Goal: Task Accomplishment & Management: Use online tool/utility

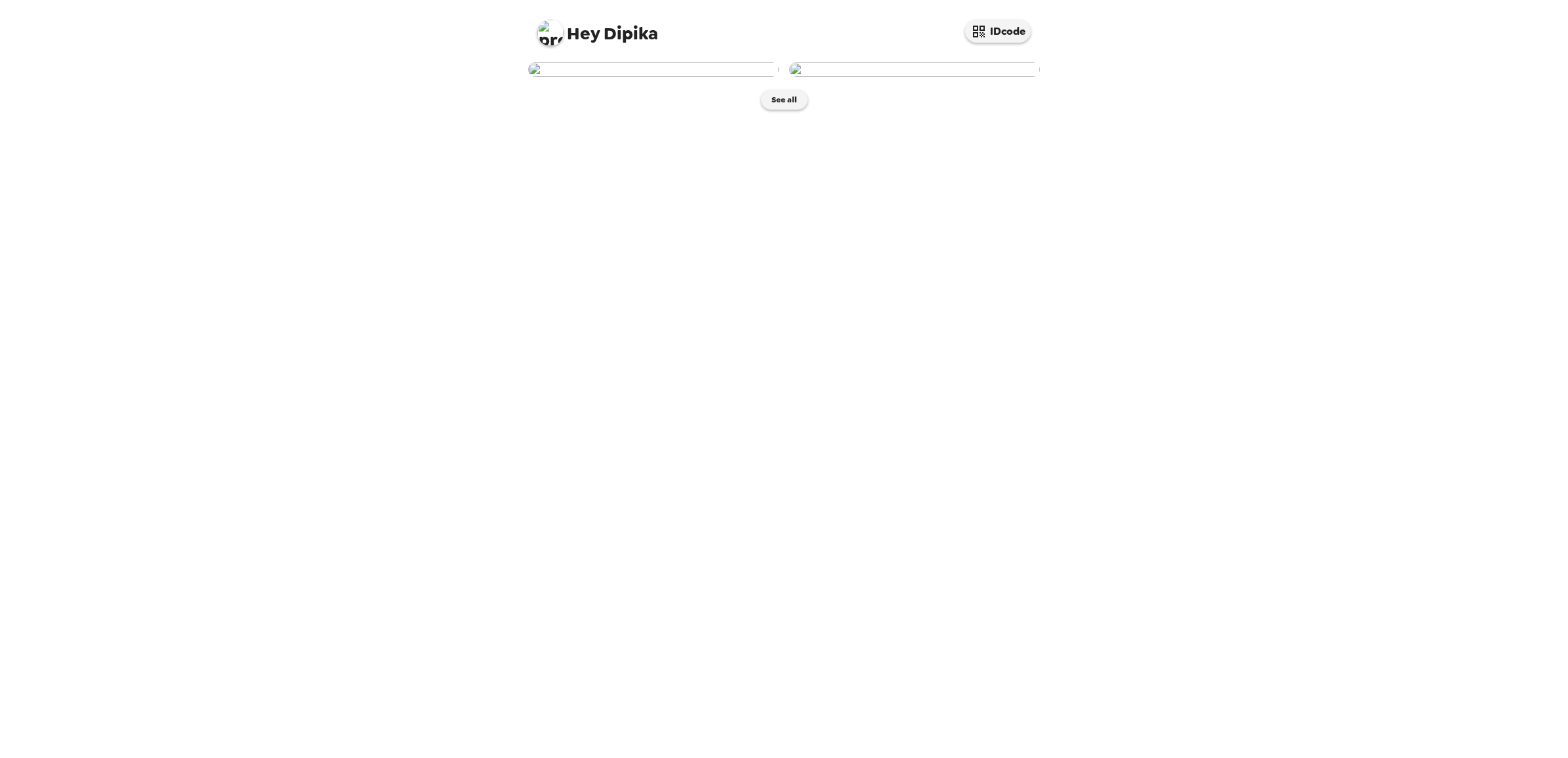
click at [618, 77] on img at bounding box center [653, 69] width 251 height 15
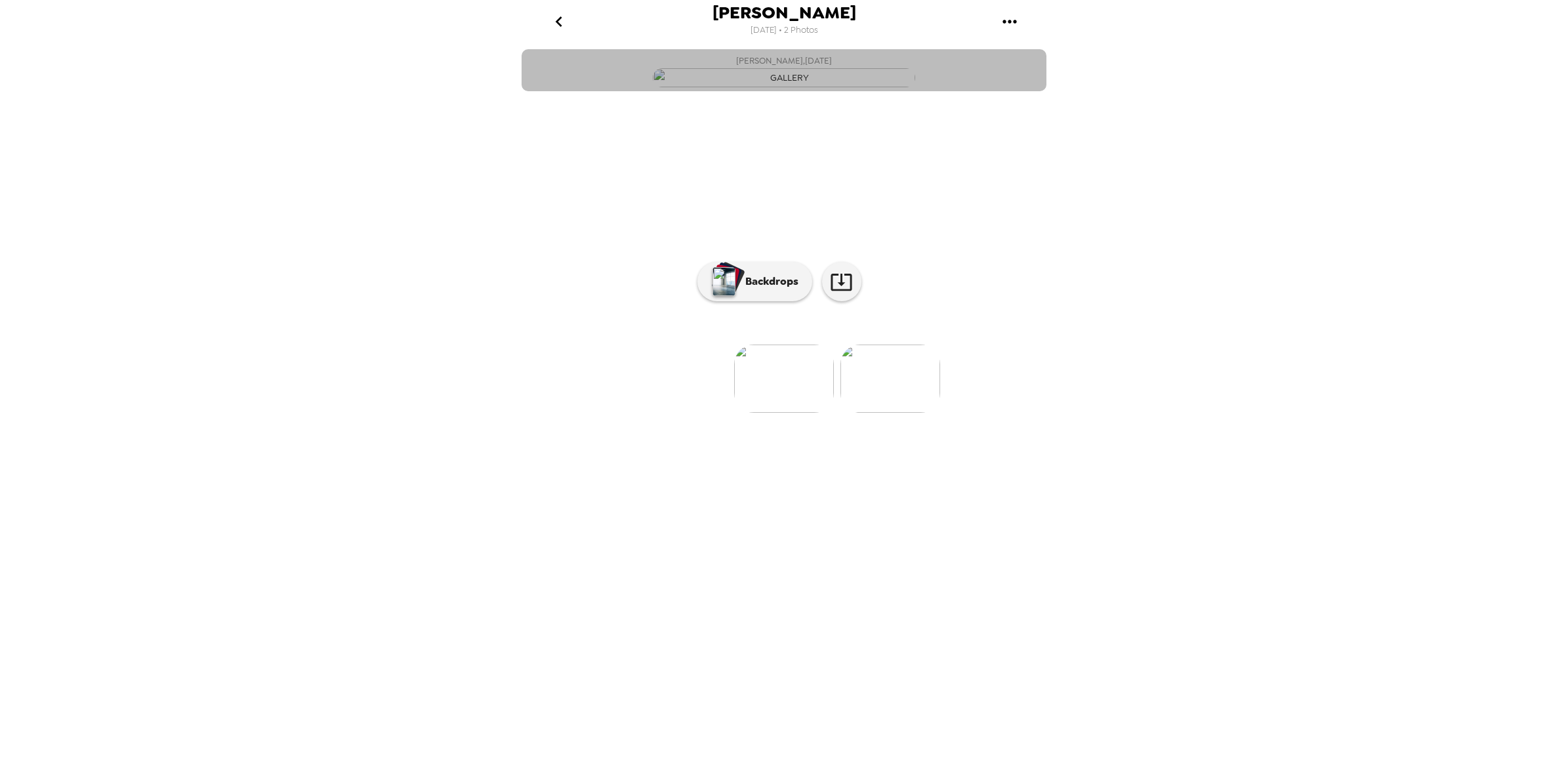
click at [837, 87] on img "button" at bounding box center [784, 77] width 262 height 19
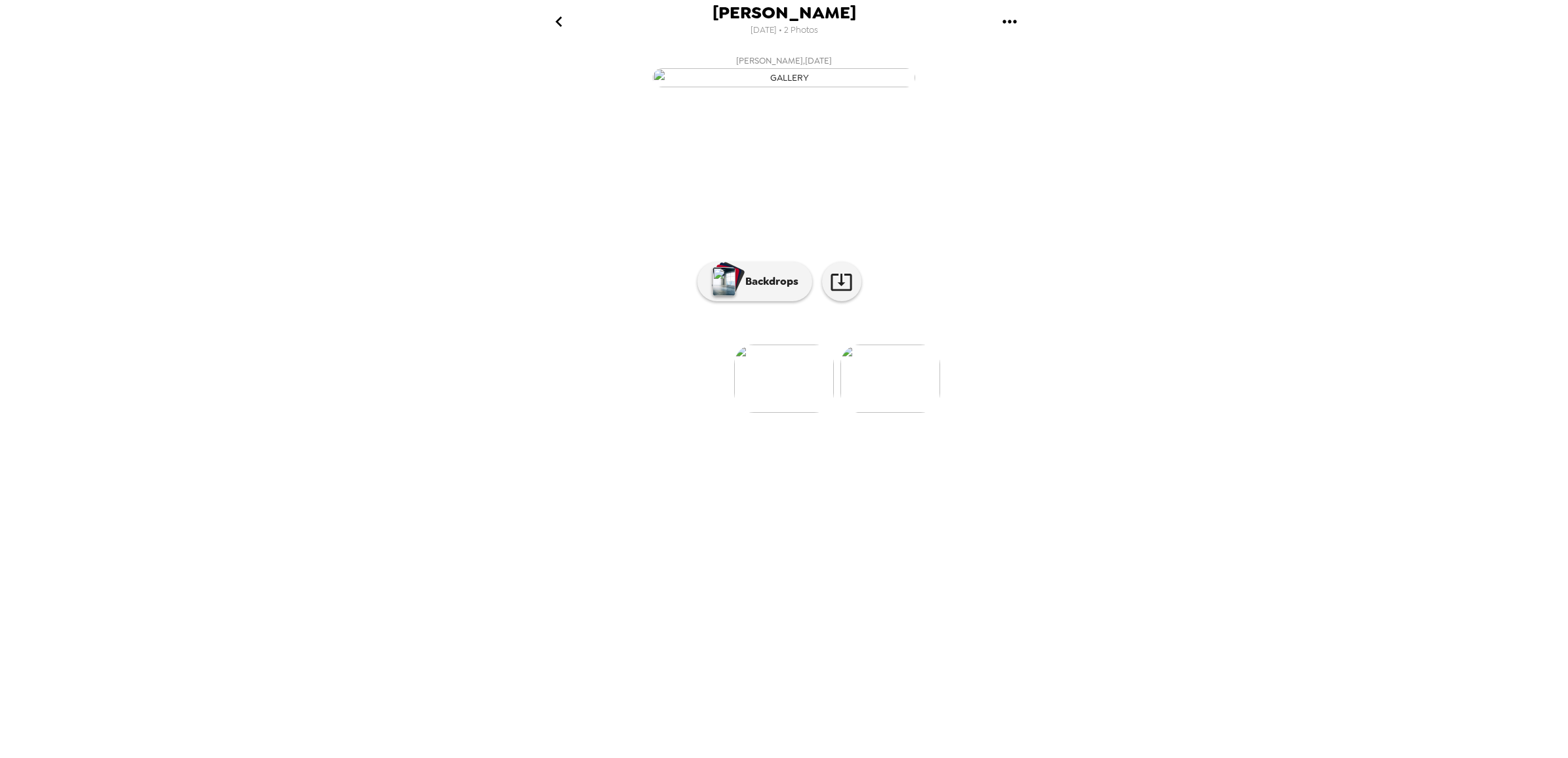
click at [774, 87] on img "button" at bounding box center [784, 77] width 262 height 19
click at [769, 301] on button "Backdrops" at bounding box center [754, 281] width 115 height 39
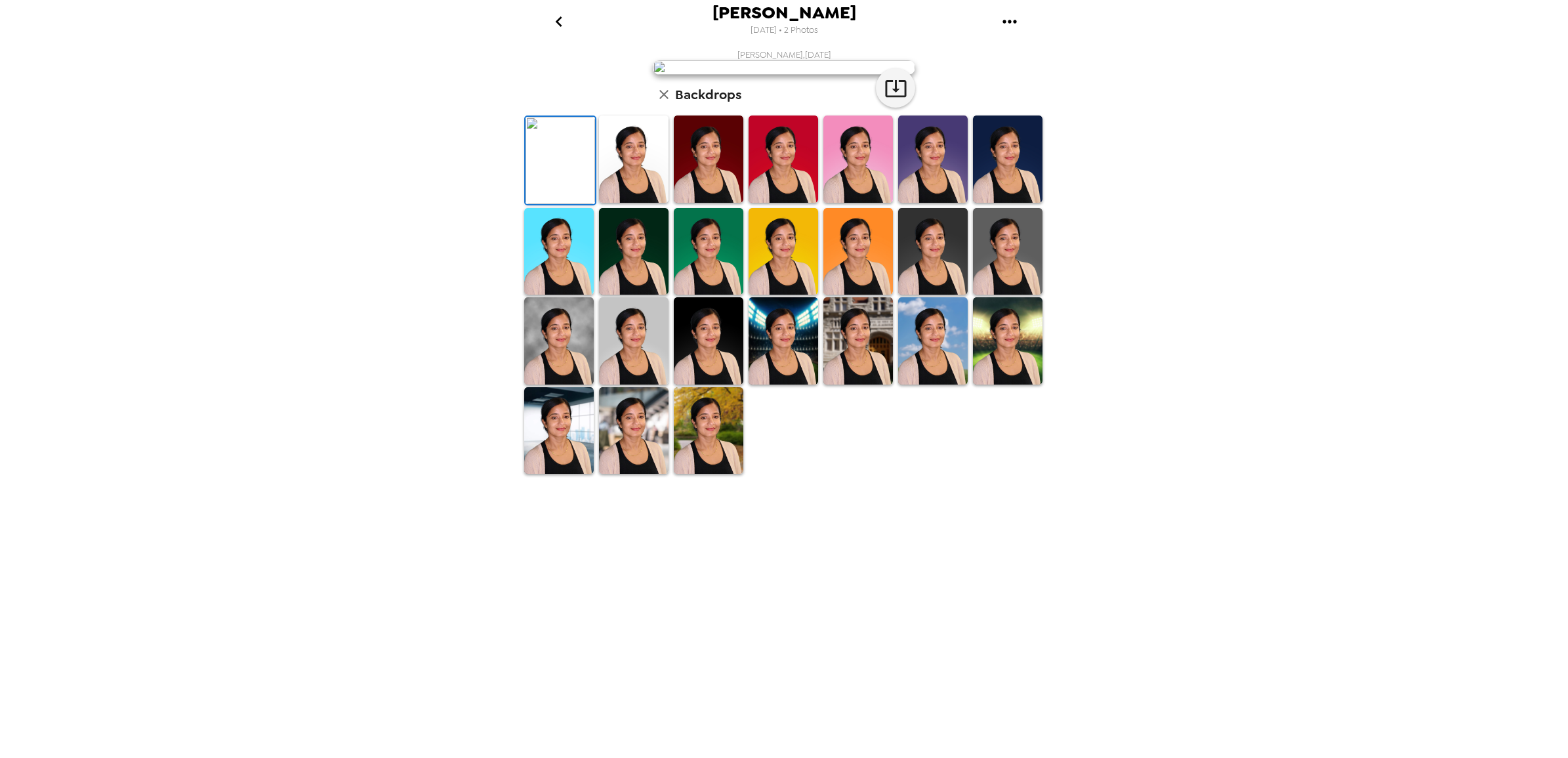
click at [657, 295] on img at bounding box center [634, 251] width 69 height 87
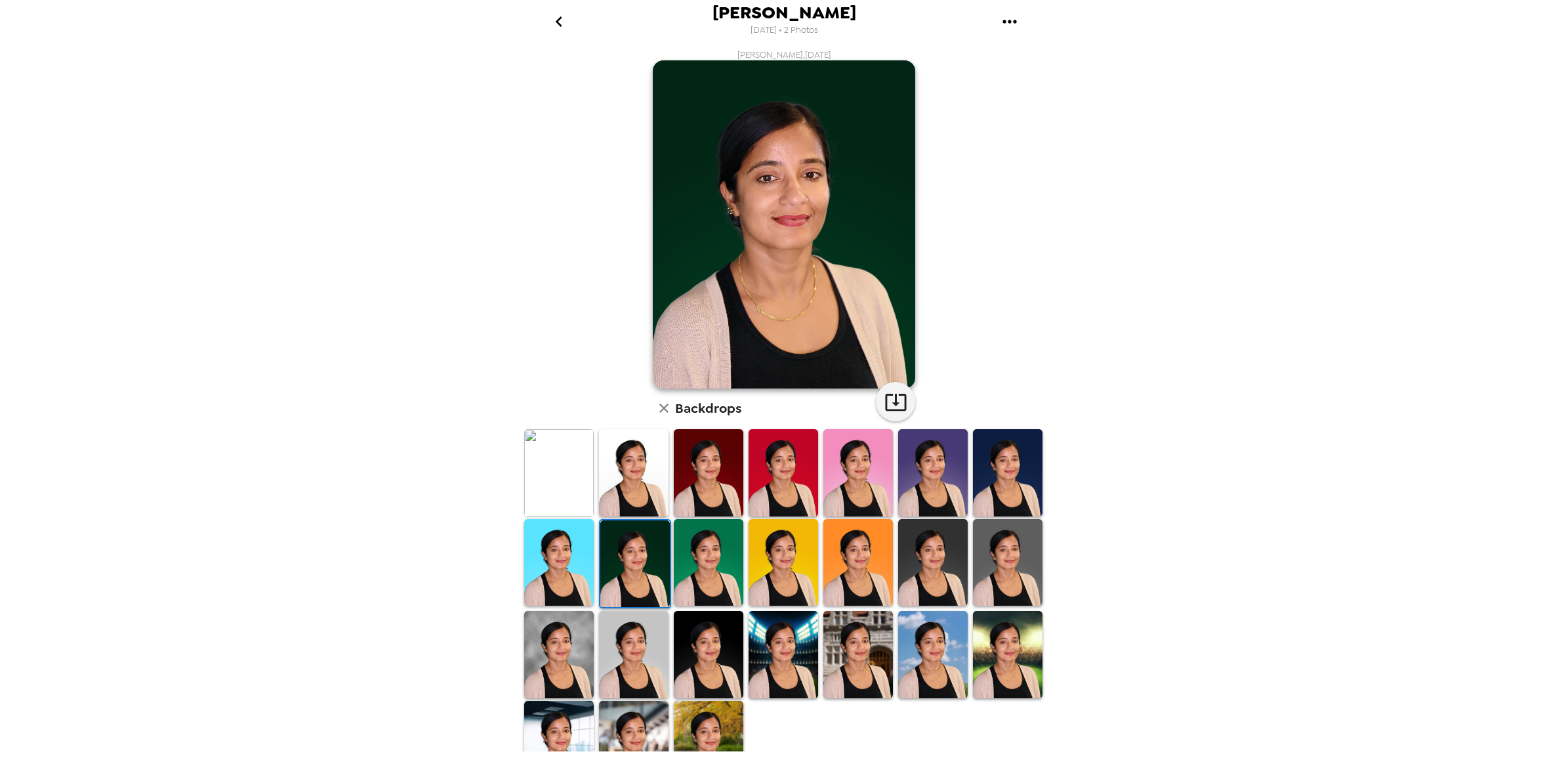
click at [977, 470] on img at bounding box center [1008, 472] width 69 height 87
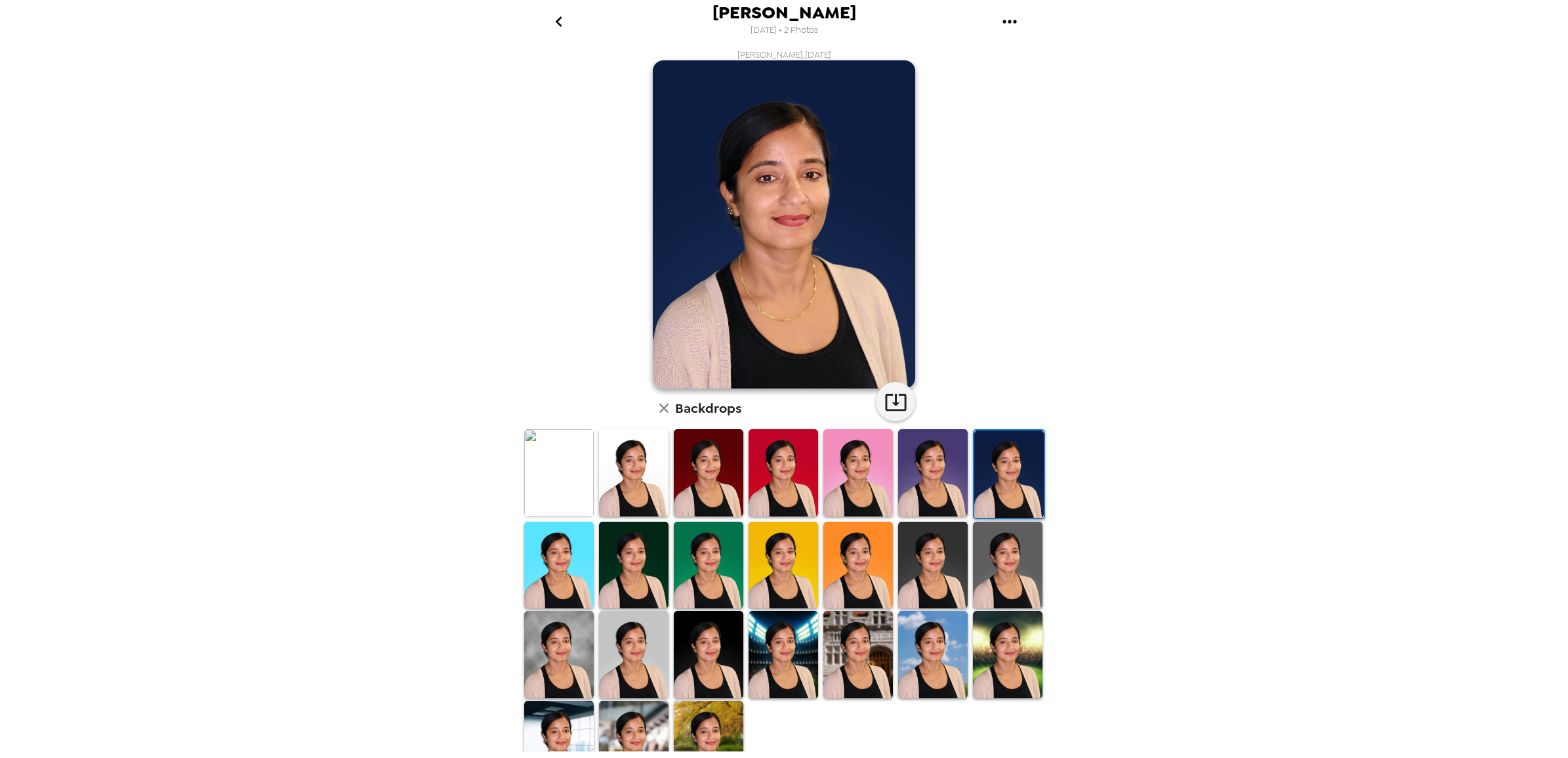
scroll to position [28, 0]
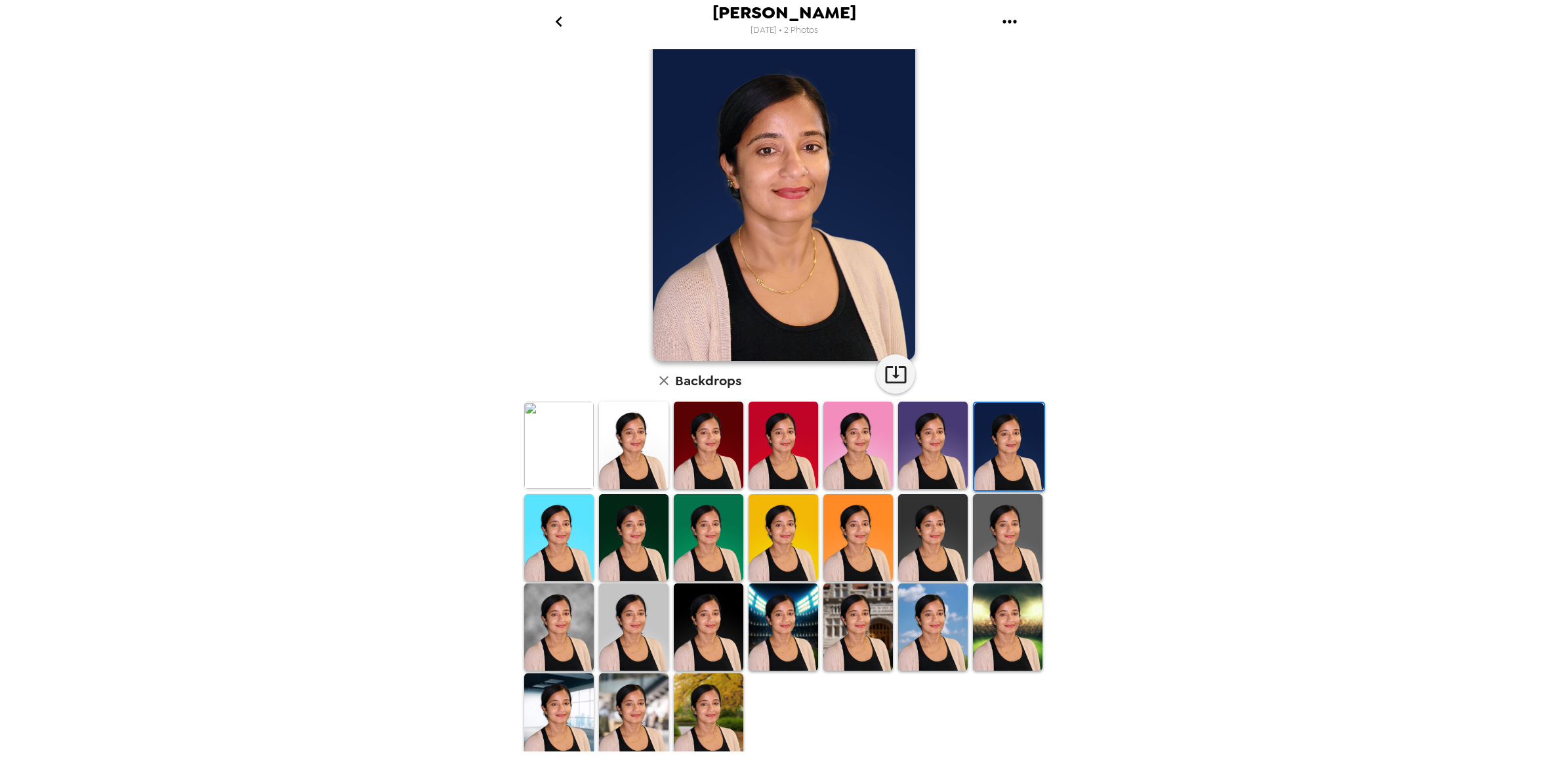
click at [691, 621] on img at bounding box center [709, 626] width 69 height 87
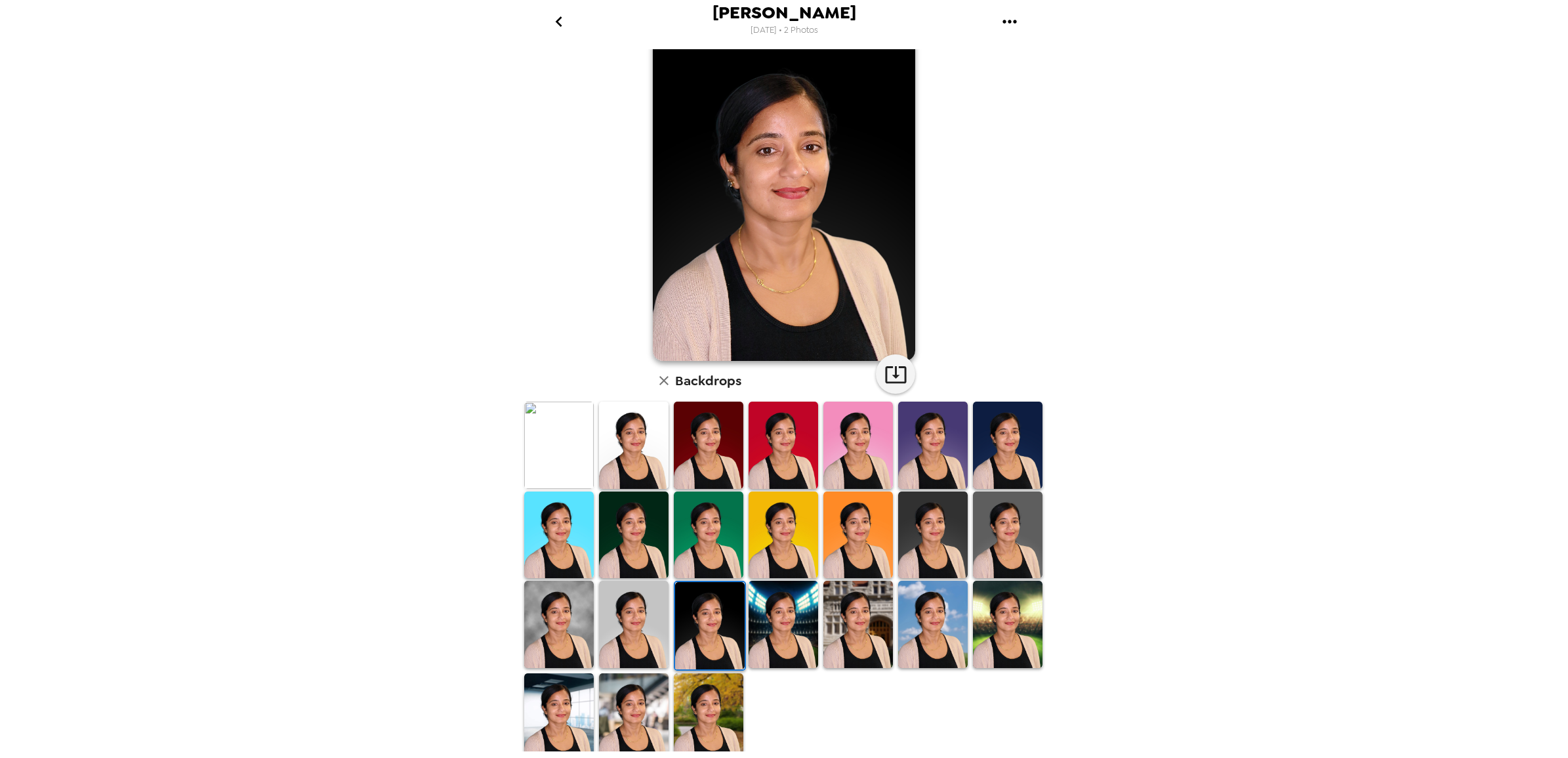
click at [691, 621] on img at bounding box center [710, 625] width 69 height 87
click at [903, 528] on img at bounding box center [933, 534] width 69 height 87
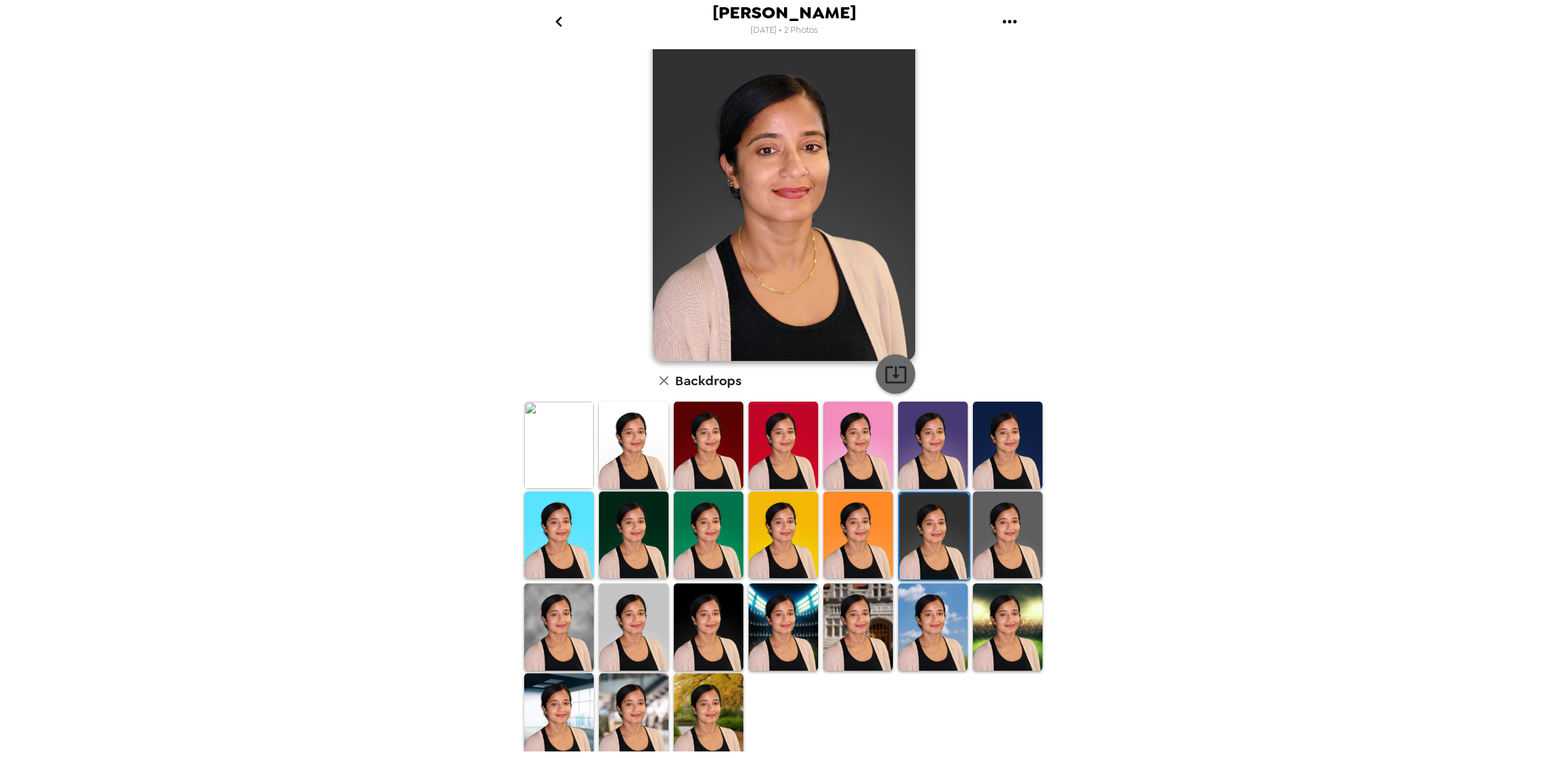
click at [895, 380] on icon "button" at bounding box center [896, 374] width 23 height 23
click at [703, 551] on img at bounding box center [709, 534] width 69 height 87
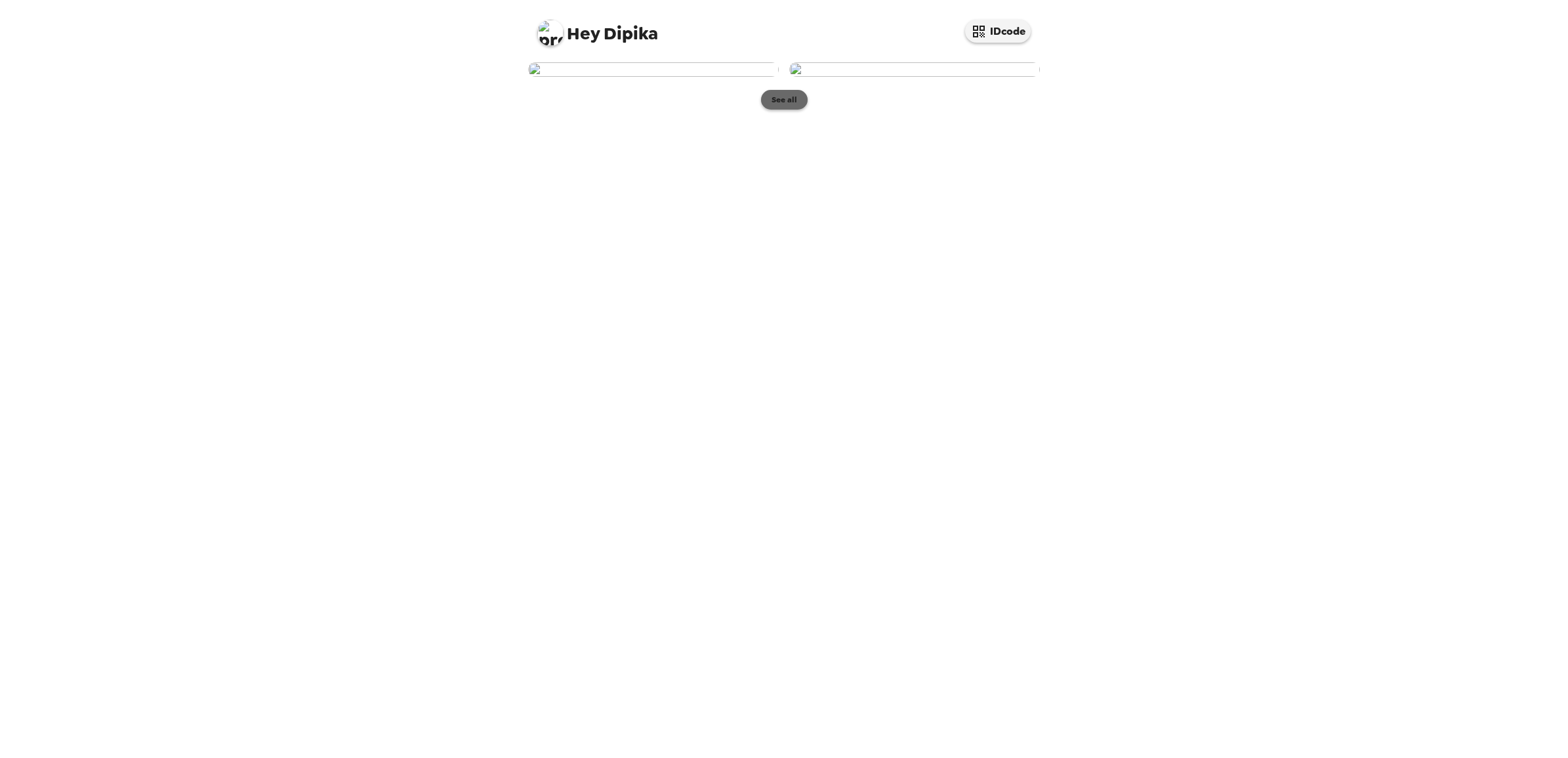
click at [784, 109] on button "See all" at bounding box center [784, 100] width 46 height 20
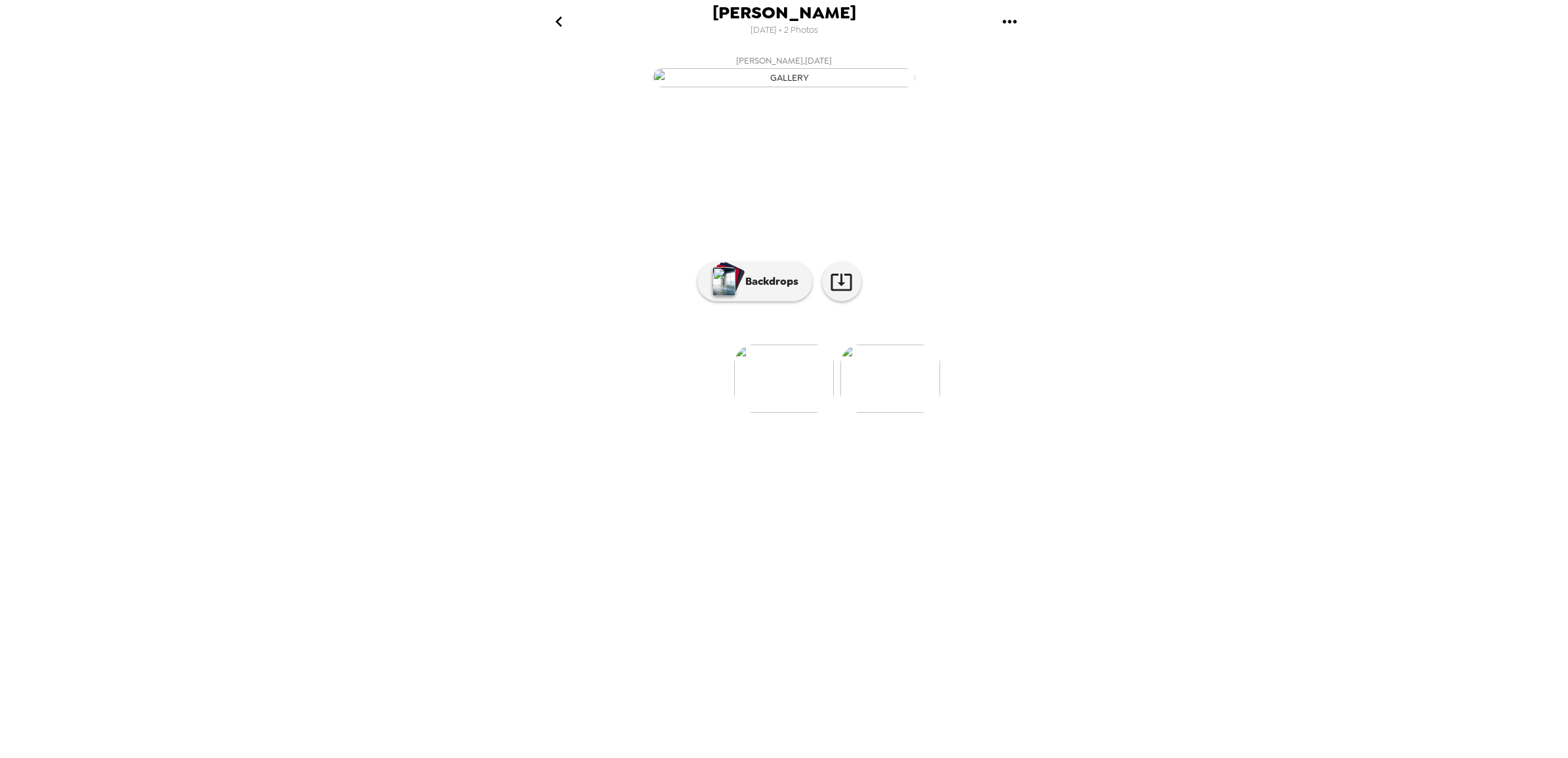
click at [788, 413] on img at bounding box center [784, 379] width 99 height 68
click at [780, 413] on img at bounding box center [784, 379] width 99 height 68
click at [723, 296] on img "button" at bounding box center [724, 281] width 23 height 29
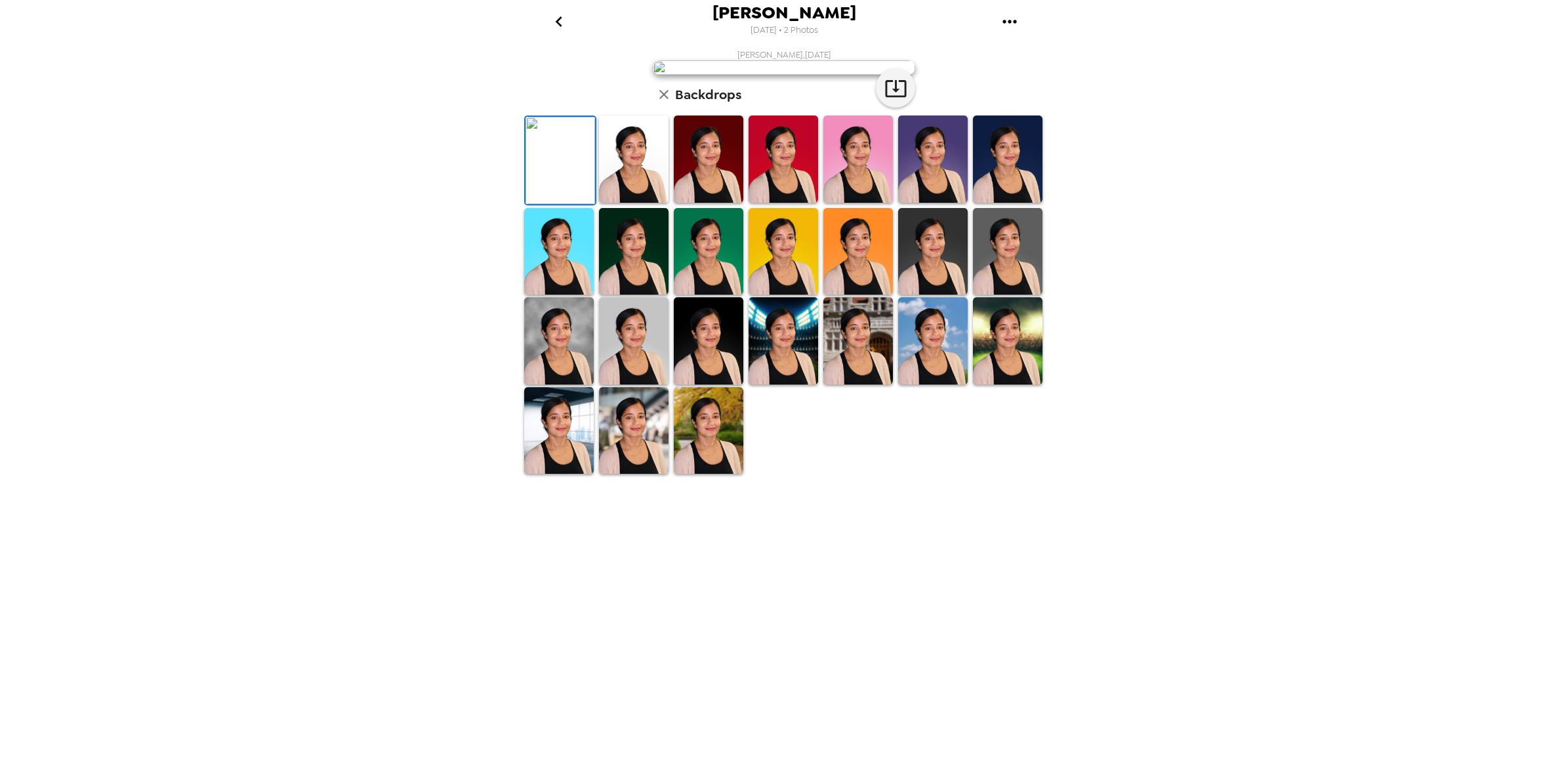
click at [623, 295] on img at bounding box center [634, 251] width 69 height 87
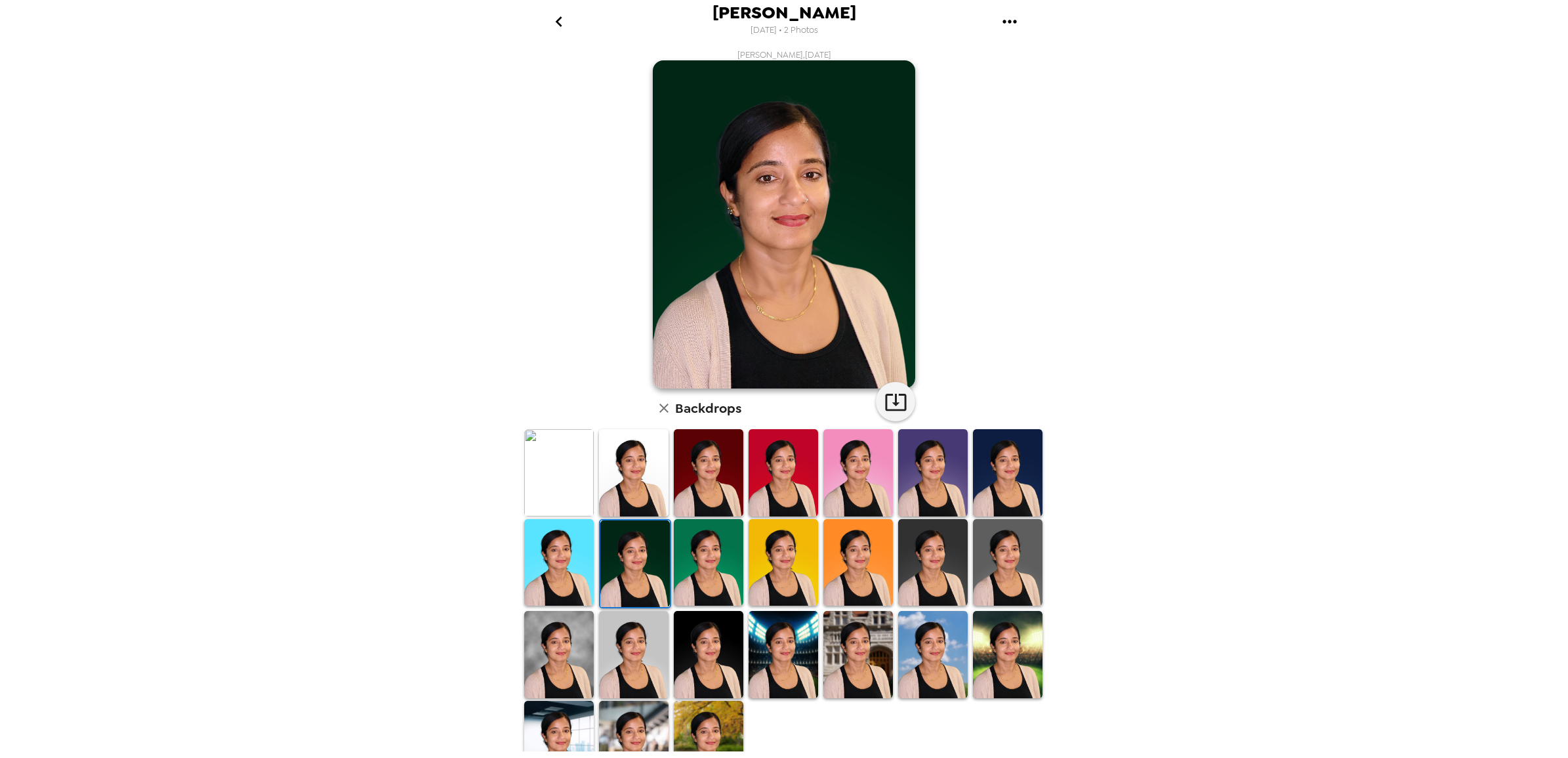
click at [1006, 581] on img at bounding box center [1008, 562] width 69 height 87
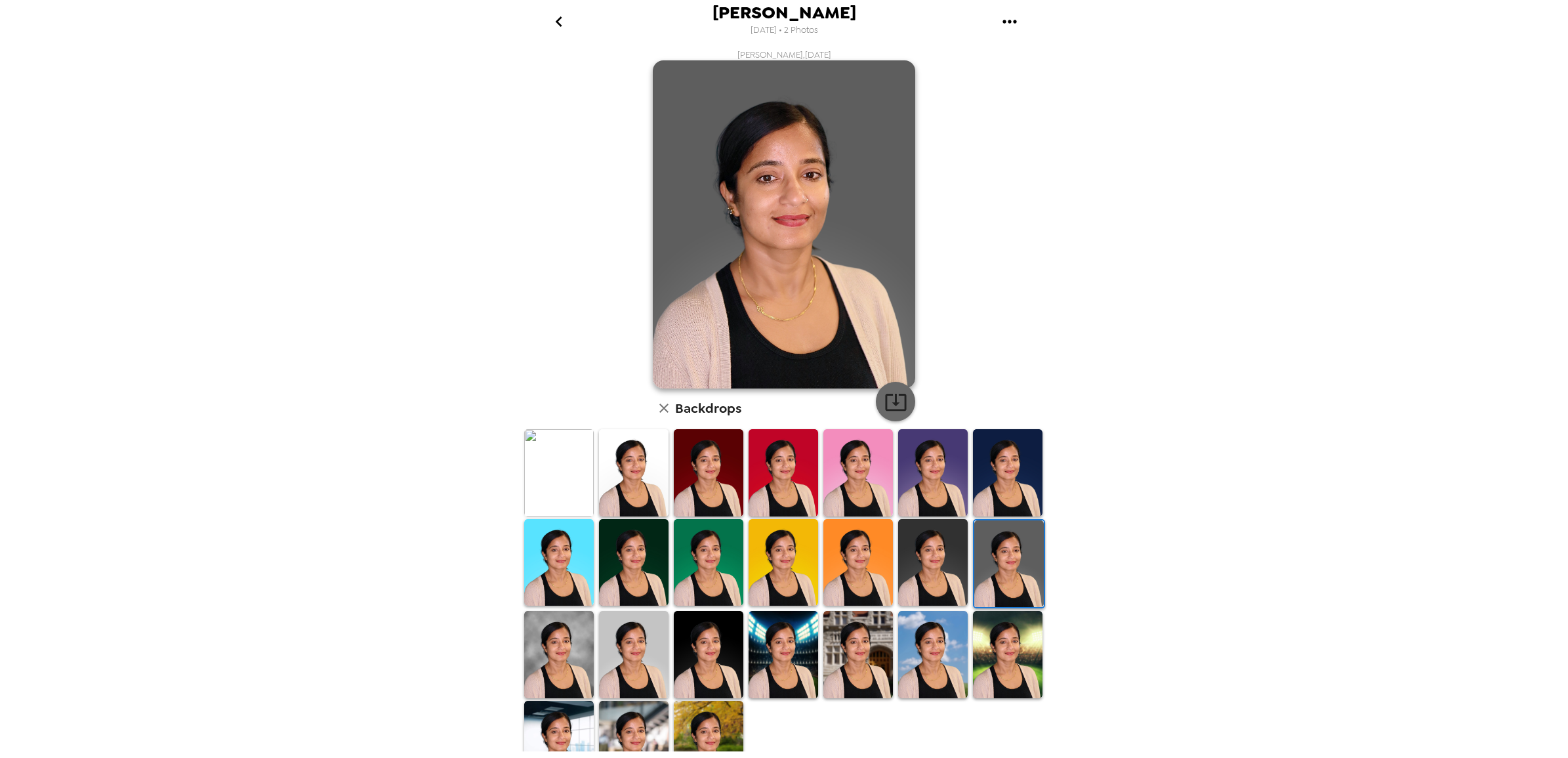
click at [891, 395] on icon "button" at bounding box center [896, 402] width 23 height 23
click at [561, 17] on icon "go back" at bounding box center [558, 22] width 7 height 11
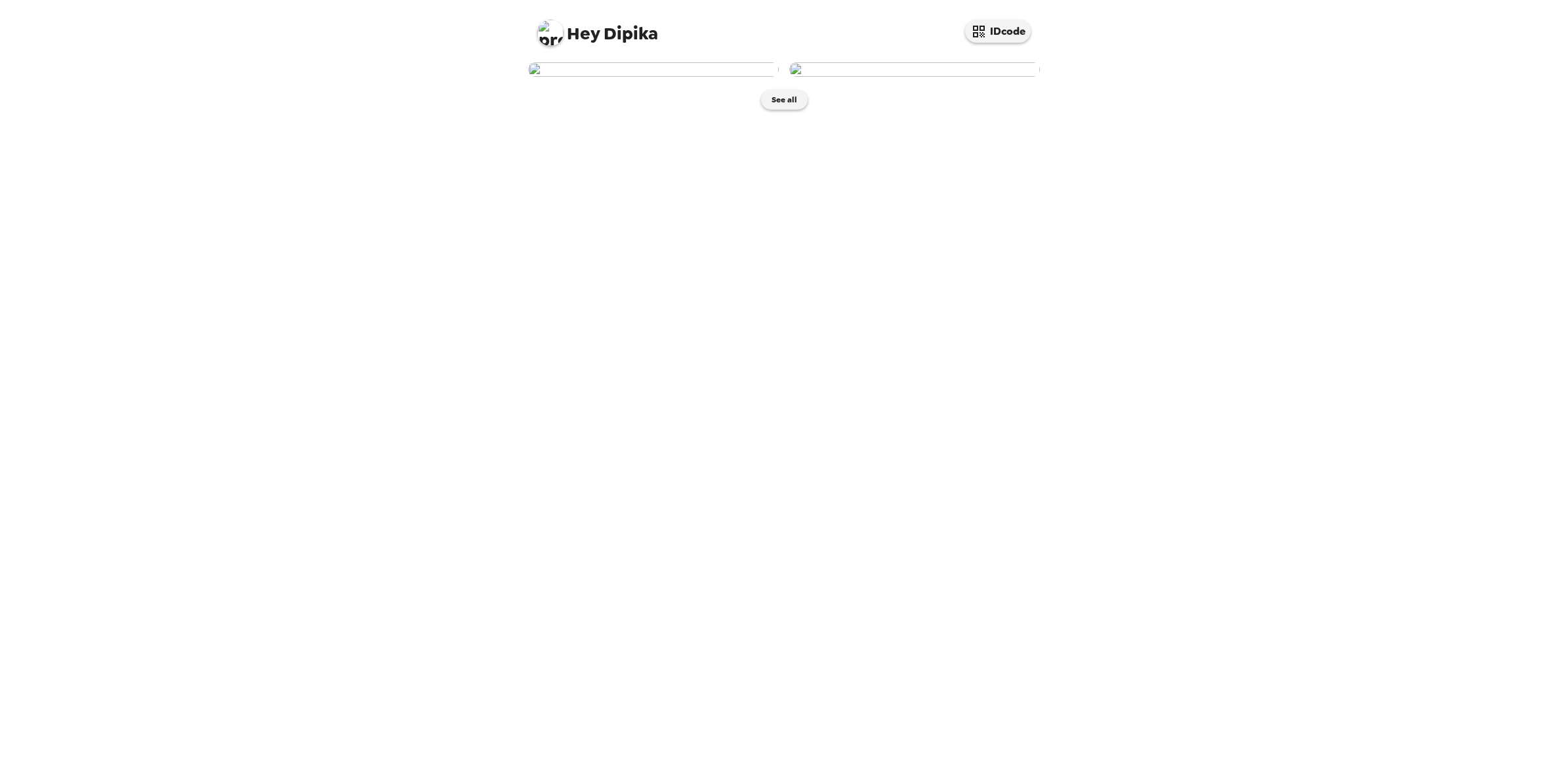
click at [889, 77] on img at bounding box center [914, 69] width 251 height 15
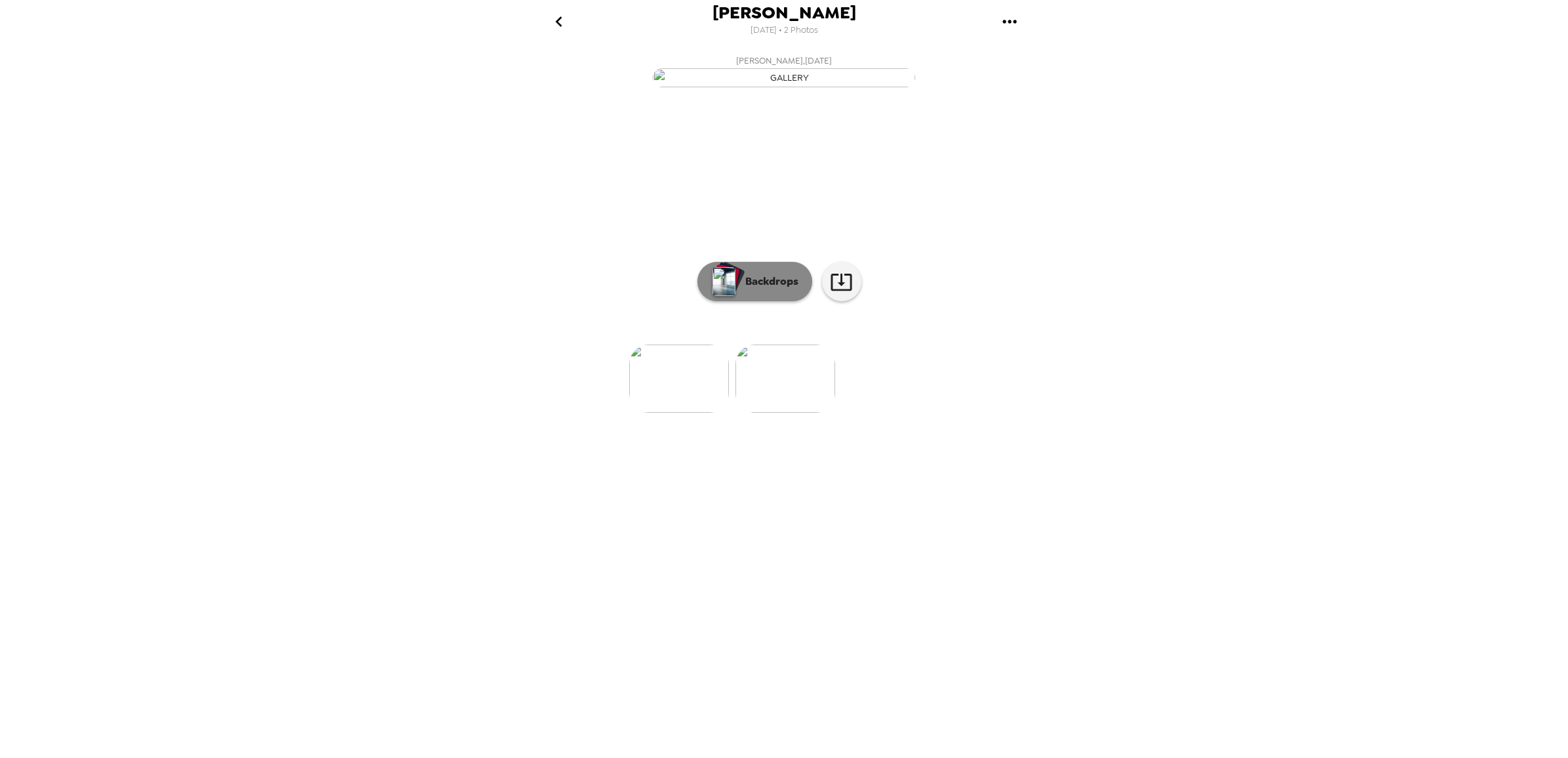
click at [759, 289] on p "Backdrops" at bounding box center [768, 281] width 59 height 15
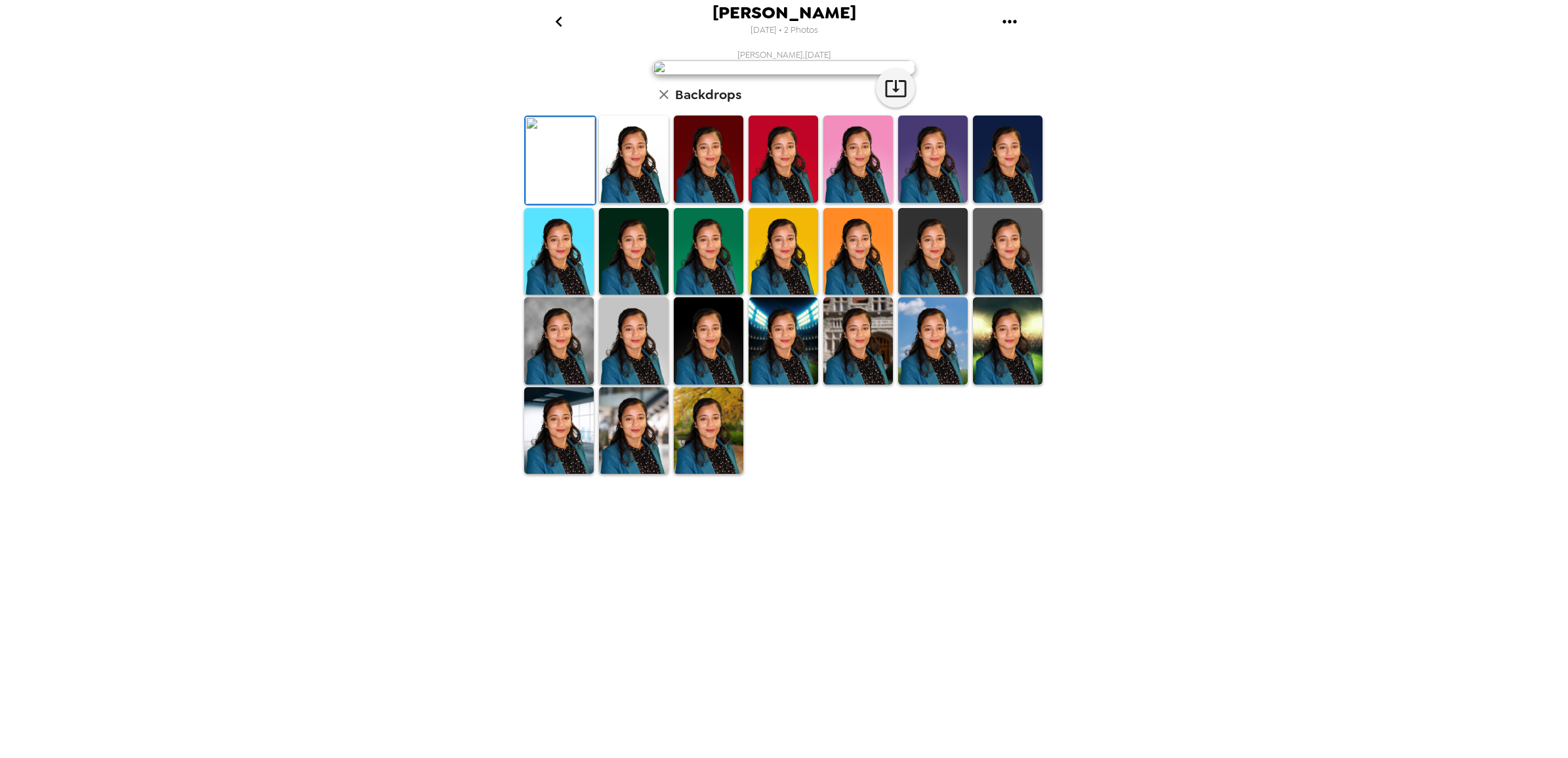
click at [637, 295] on img at bounding box center [634, 251] width 69 height 87
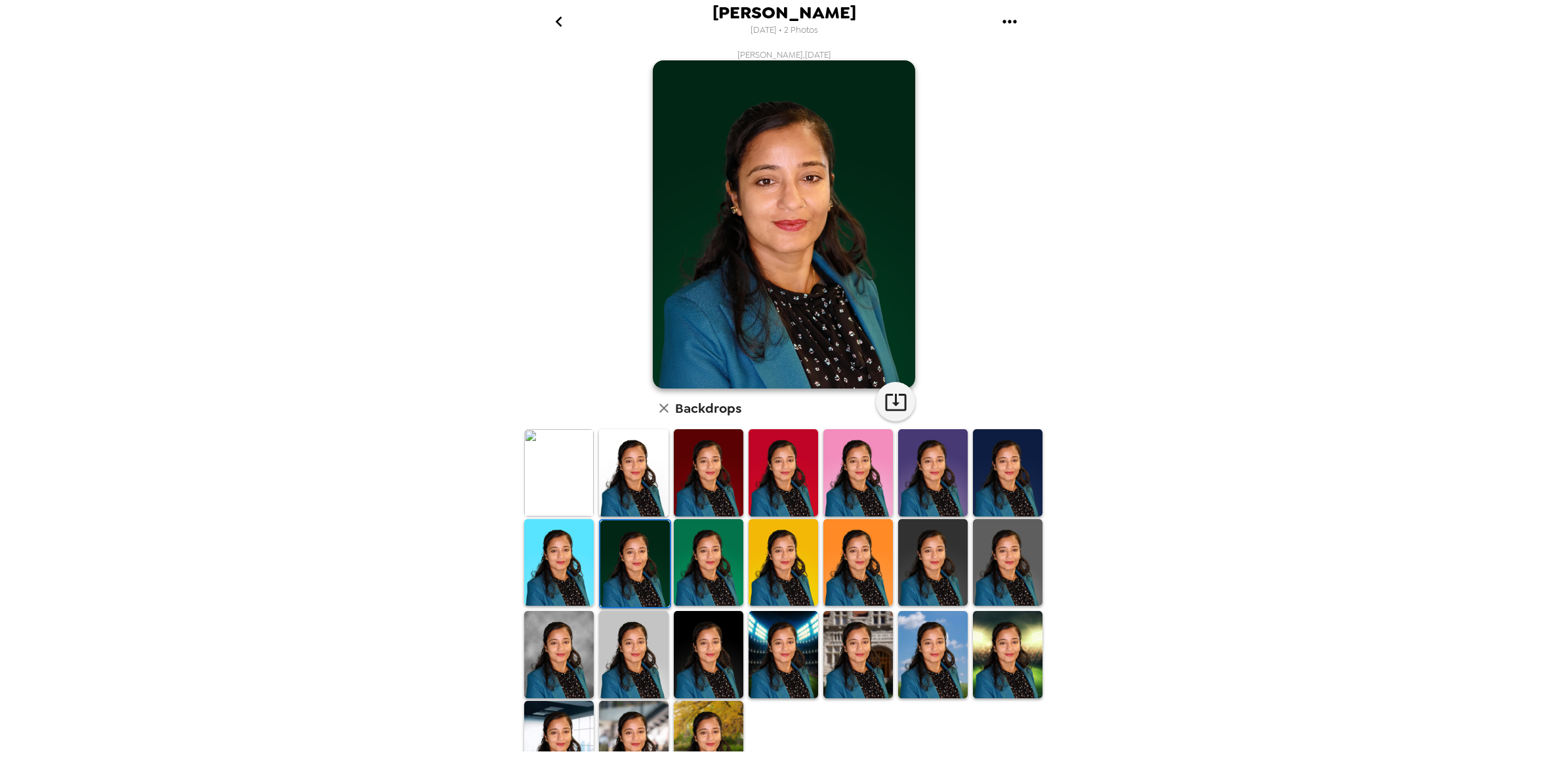
drag, startPoint x: 637, startPoint y: 573, endPoint x: 1073, endPoint y: 362, distance: 484.4
click at [1073, 362] on div "[PERSON_NAME] [DATE] • 2 Photos [PERSON_NAME] , [DATE] Backdrops" at bounding box center [784, 379] width 1568 height 758
click at [885, 404] on icon "button" at bounding box center [896, 402] width 23 height 23
